Goal: Task Accomplishment & Management: Use online tool/utility

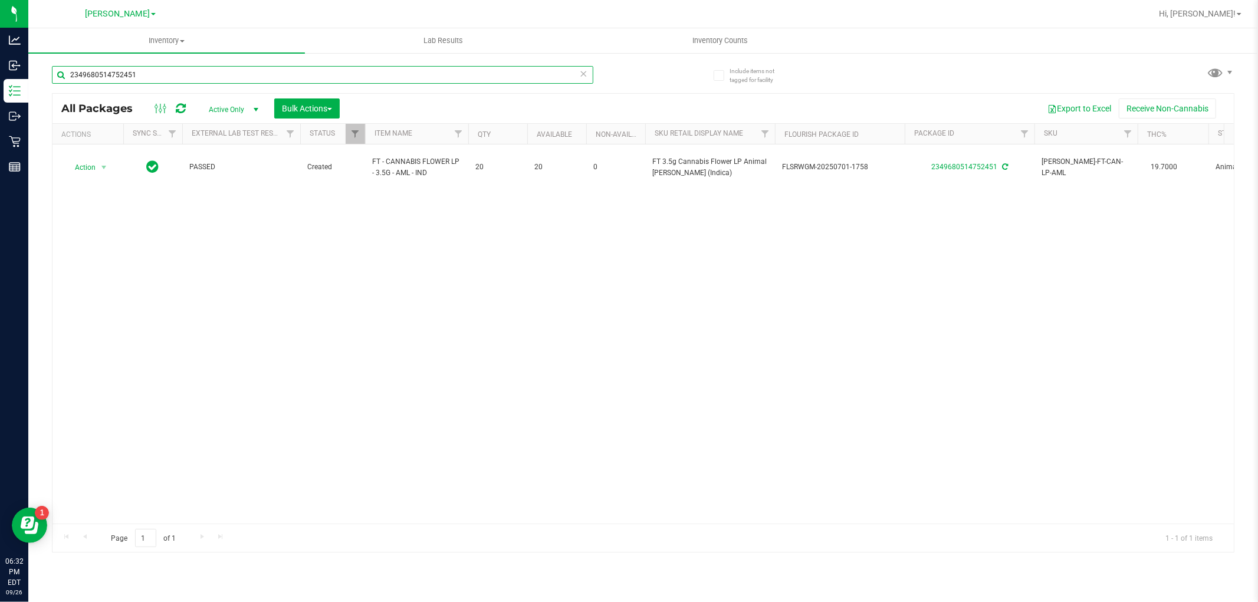
click at [219, 72] on input "2349680514752451" at bounding box center [323, 75] width 542 height 18
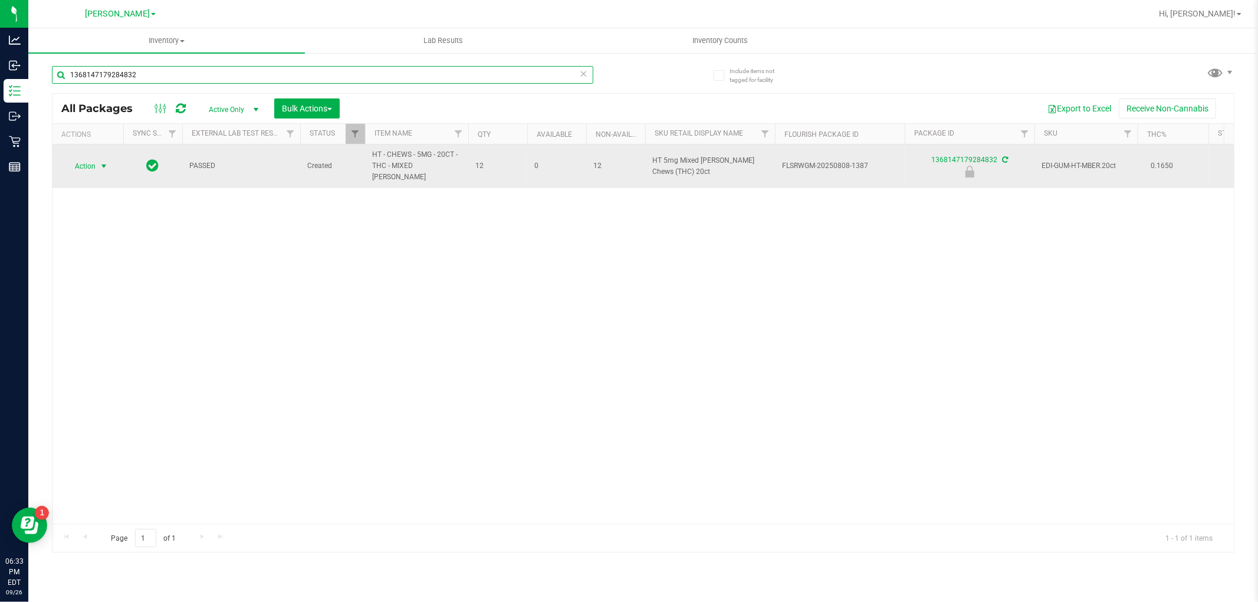
type input "1368147179284832"
click at [84, 166] on span "Action" at bounding box center [80, 166] width 32 height 17
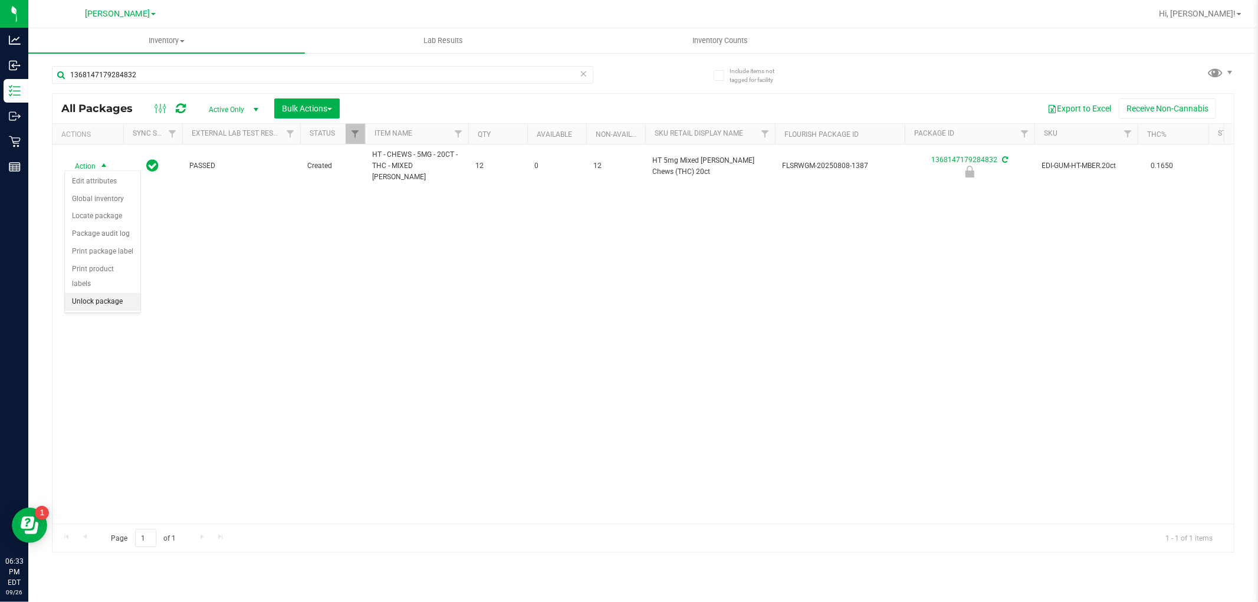
click at [87, 307] on li "Unlock package" at bounding box center [103, 302] width 76 height 18
